Goal: Task Accomplishment & Management: Use online tool/utility

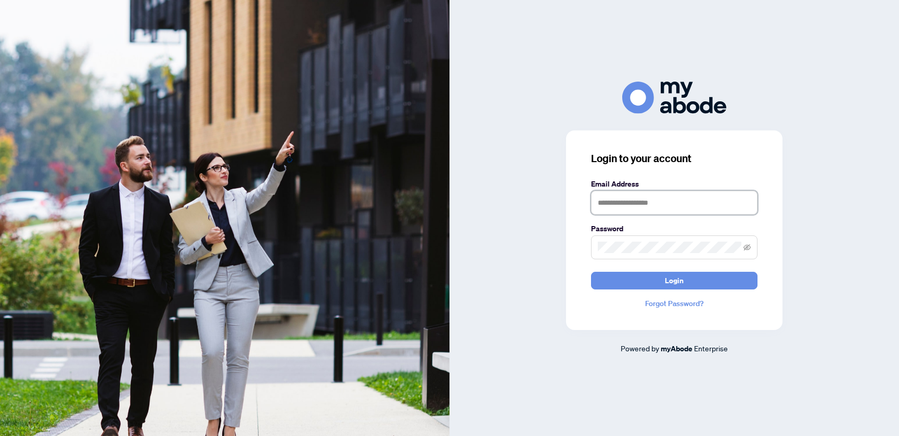
click at [616, 205] on input "text" at bounding box center [674, 203] width 166 height 24
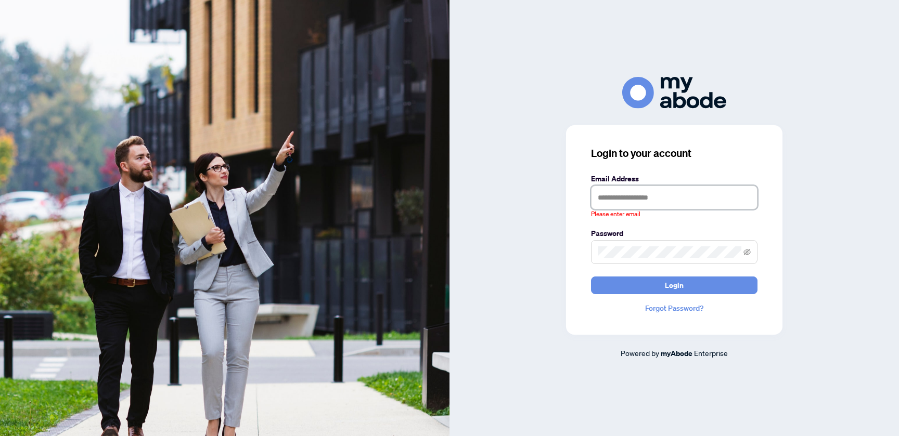
type input "**********"
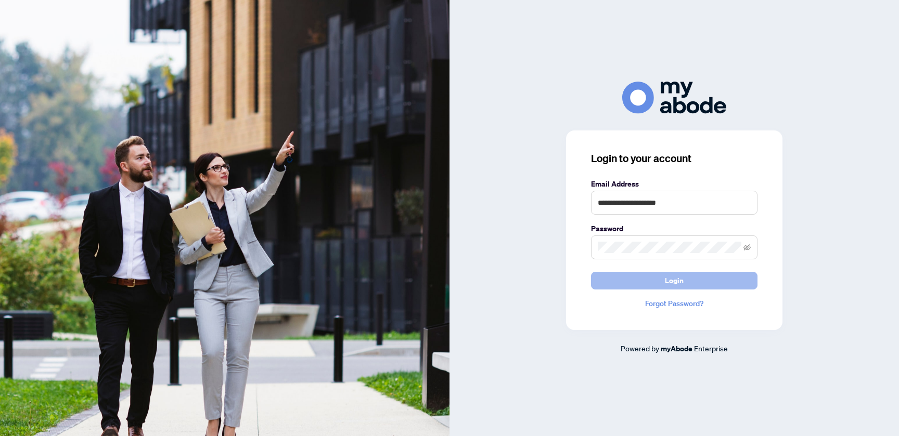
click at [681, 283] on span "Login" at bounding box center [674, 280] width 19 height 17
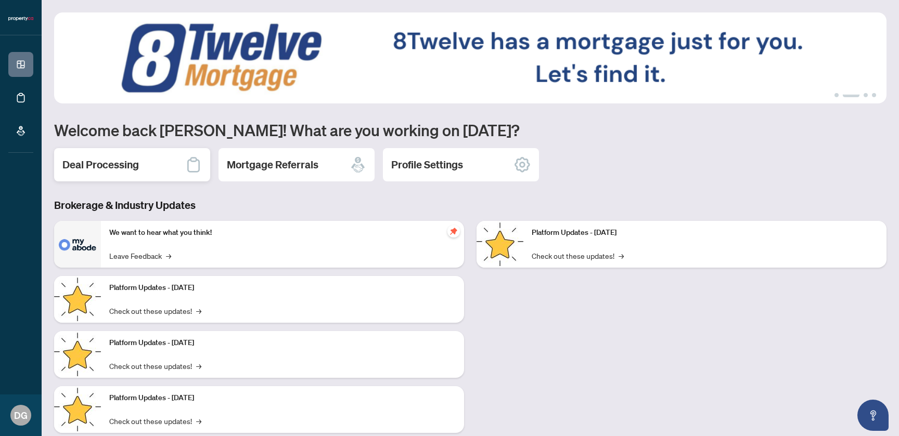
click at [125, 172] on div "Deal Processing" at bounding box center [132, 164] width 156 height 33
